Goal: Navigation & Orientation: Find specific page/section

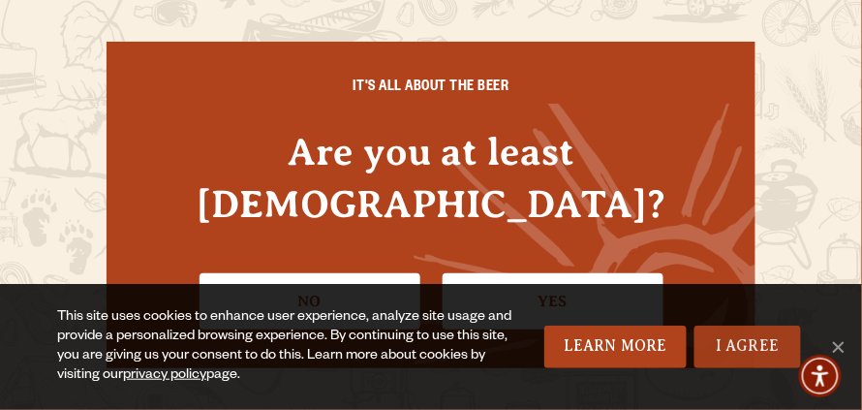
click at [739, 333] on link "I Agree" at bounding box center [748, 347] width 107 height 43
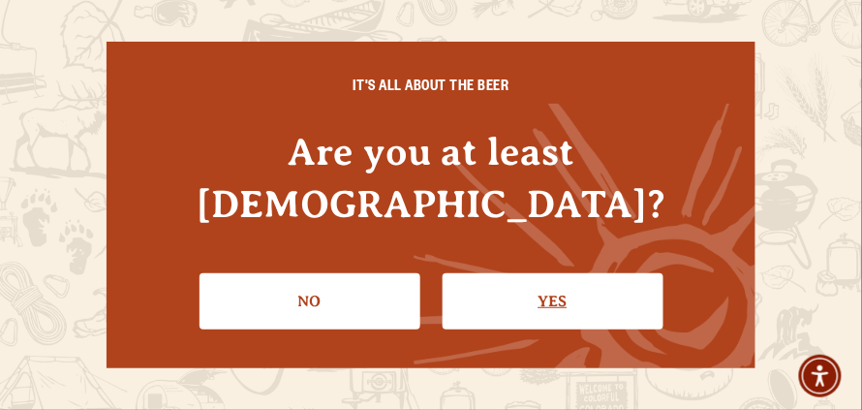
click at [545, 273] on link "Yes" at bounding box center [553, 301] width 221 height 56
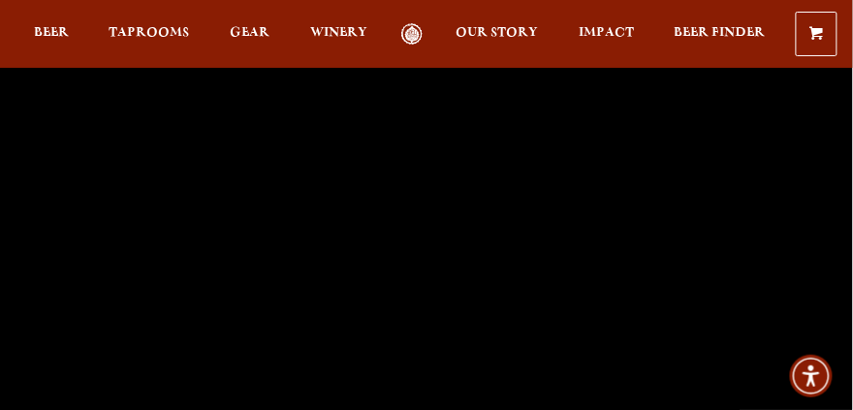
scroll to position [67, 0]
click at [137, 27] on span "Taprooms" at bounding box center [149, 33] width 80 height 16
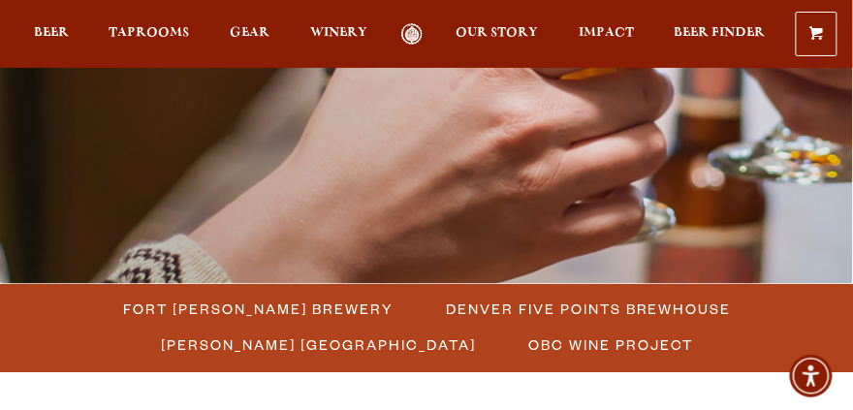
scroll to position [355, 0]
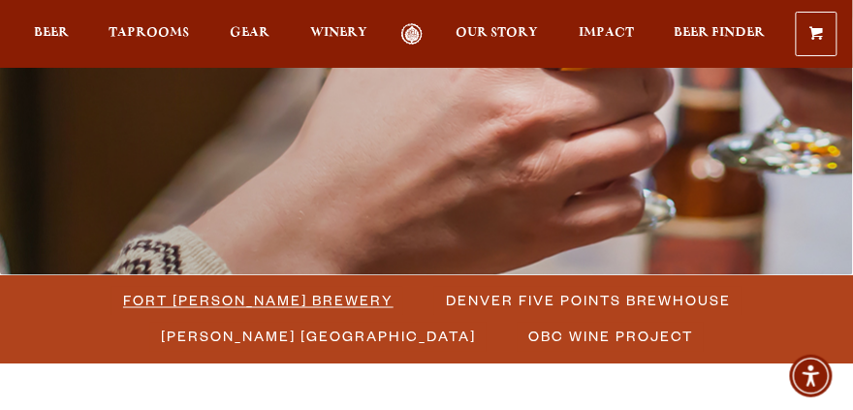
click at [222, 313] on span "Fort [PERSON_NAME] Brewery" at bounding box center [258, 301] width 270 height 28
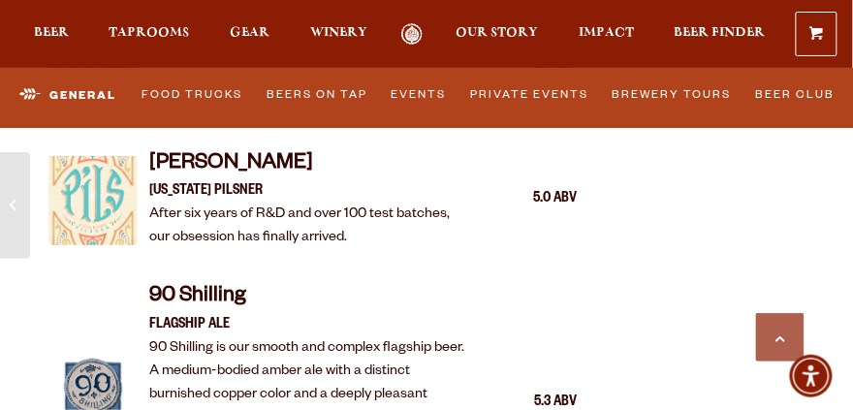
scroll to position [1970, 0]
